Goal: Check status: Check status

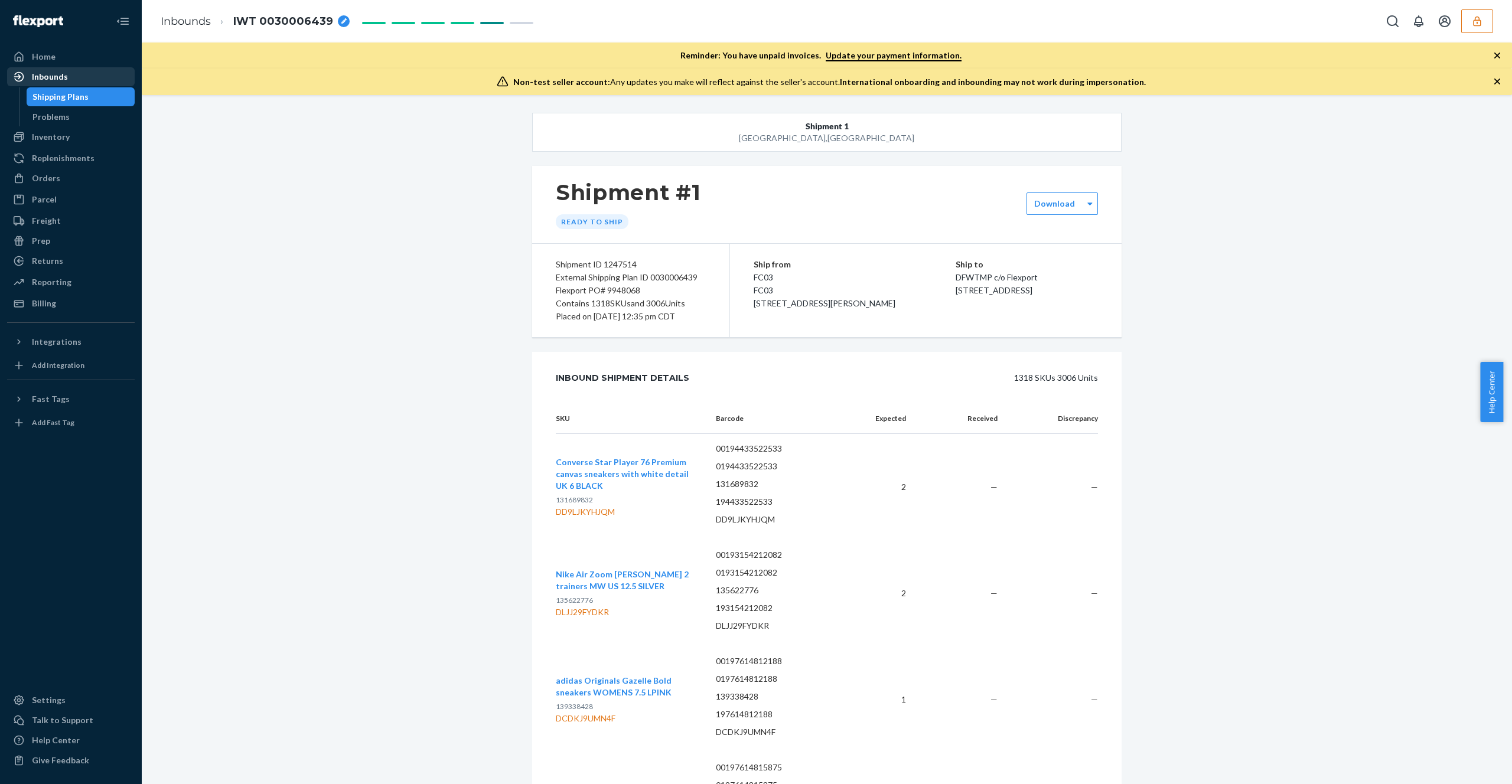
click at [91, 92] on div "Shipping Plans" at bounding box center [81, 96] width 106 height 16
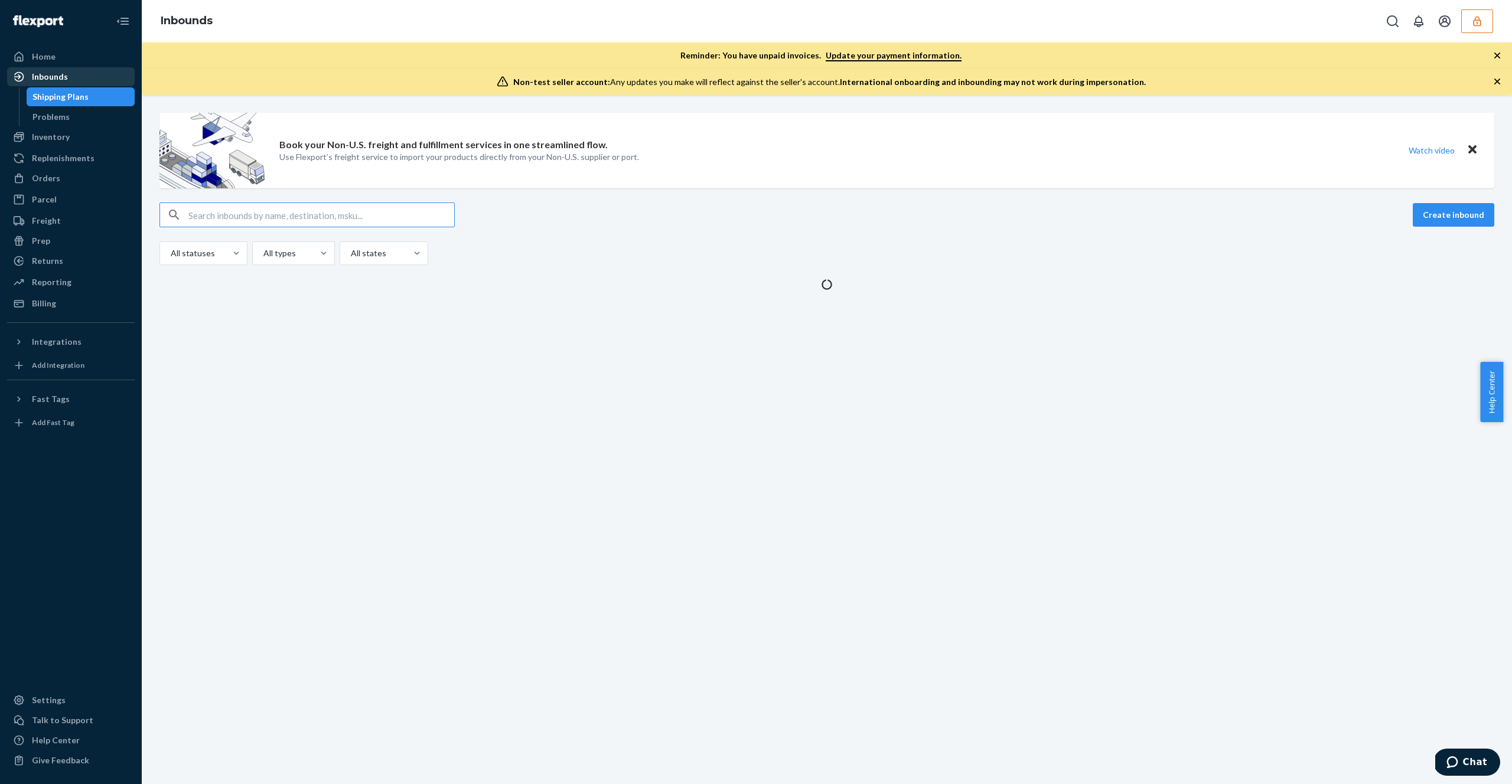
click at [95, 79] on div "Inbounds" at bounding box center [71, 77] width 125 height 16
click at [104, 76] on div "Inbounds" at bounding box center [71, 77] width 125 height 16
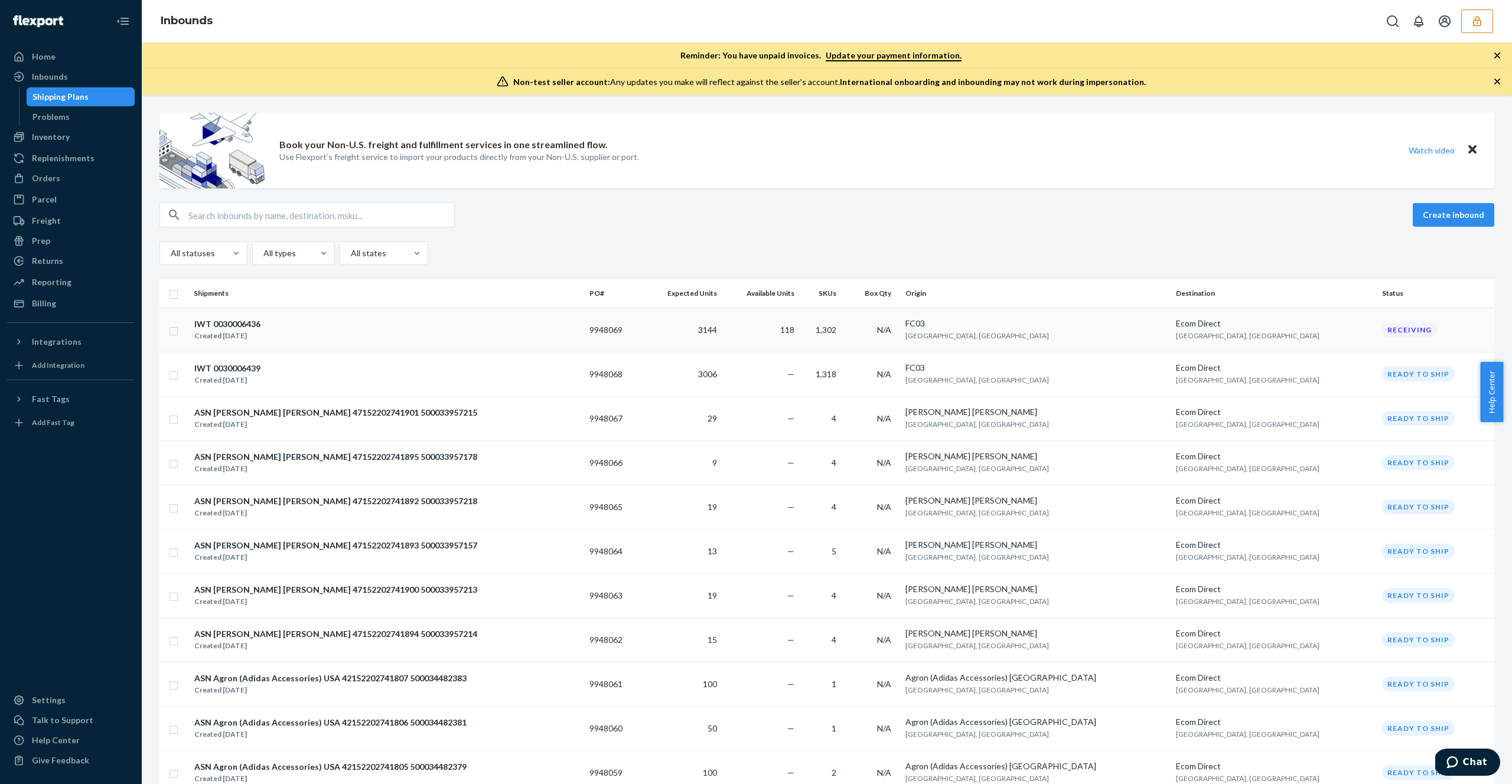
click at [563, 335] on div "IWT 0030006436 Created [DATE]" at bounding box center [386, 330] width 386 height 25
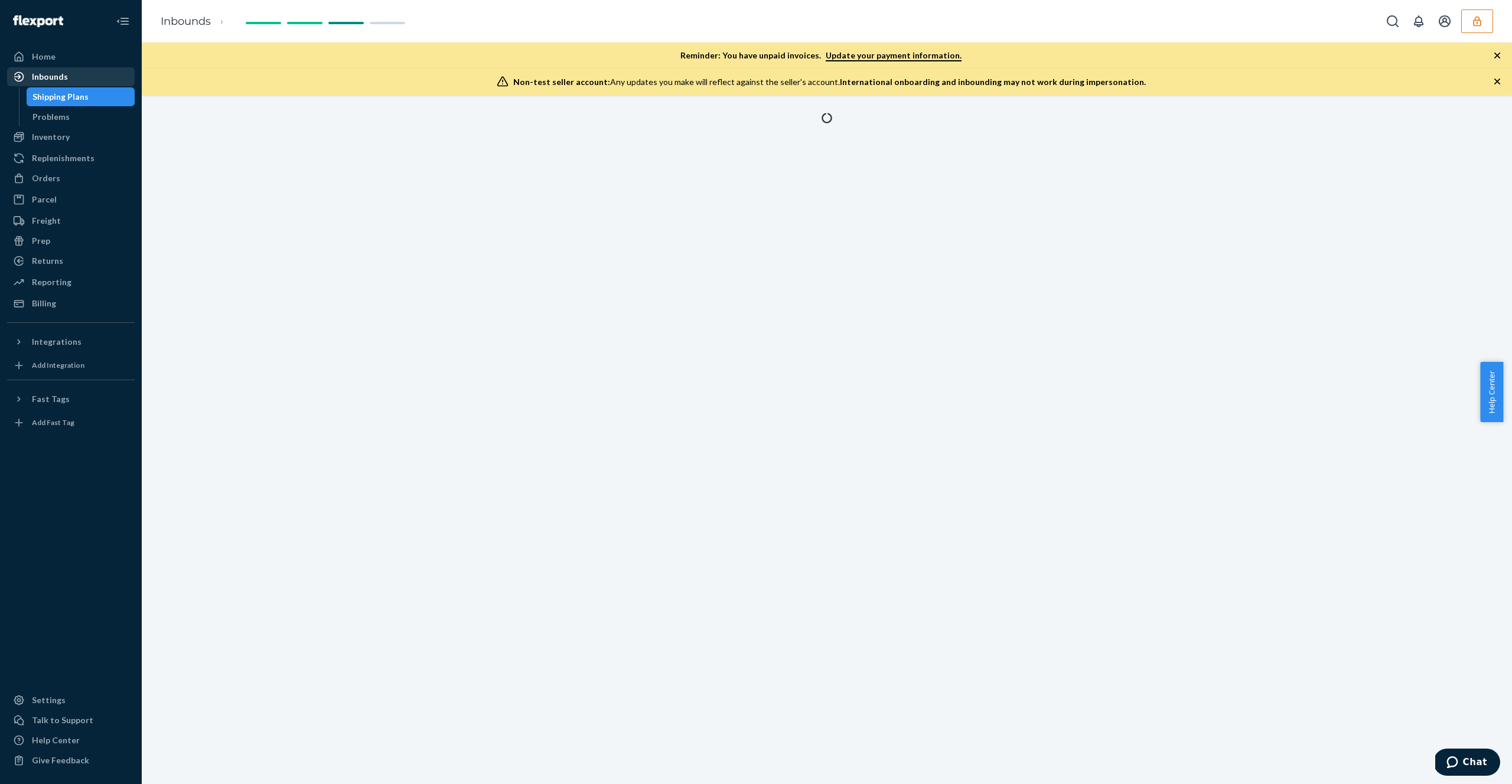
click at [97, 82] on div "Inbounds" at bounding box center [71, 77] width 125 height 16
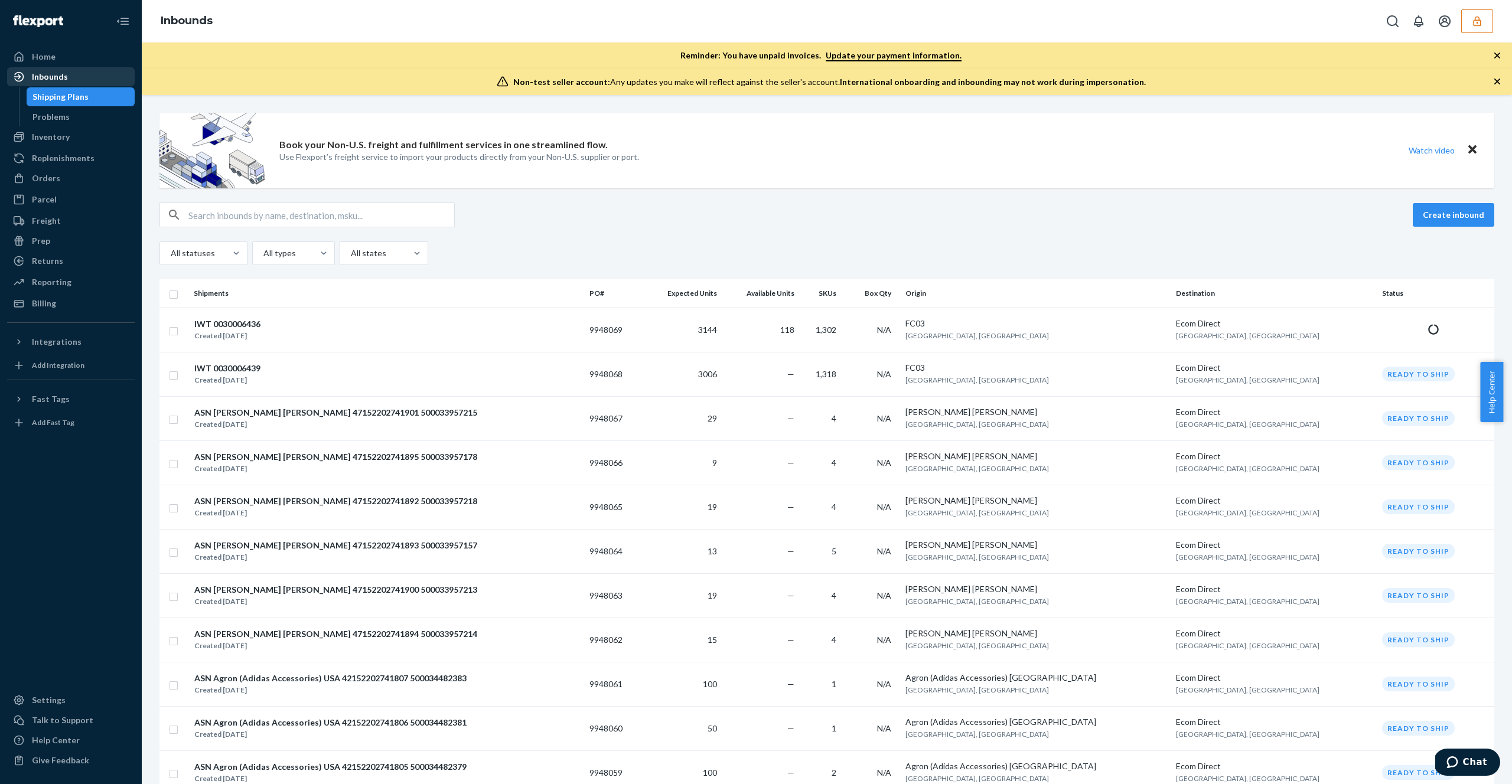
click at [92, 69] on div "Inbounds" at bounding box center [71, 77] width 125 height 16
